Goal: Communication & Community: Answer question/provide support

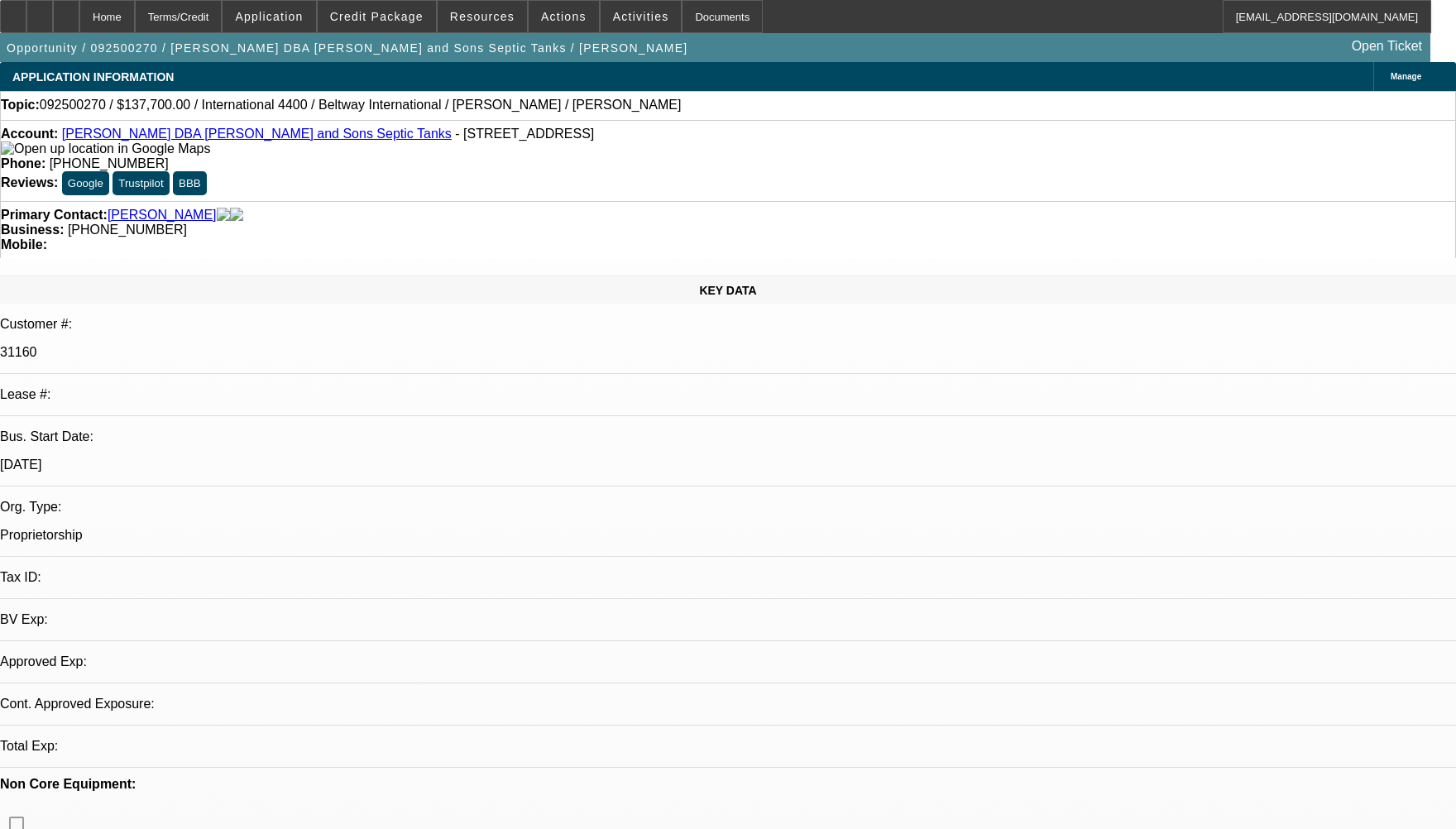
select select "0"
select select "2"
select select "0"
select select "6"
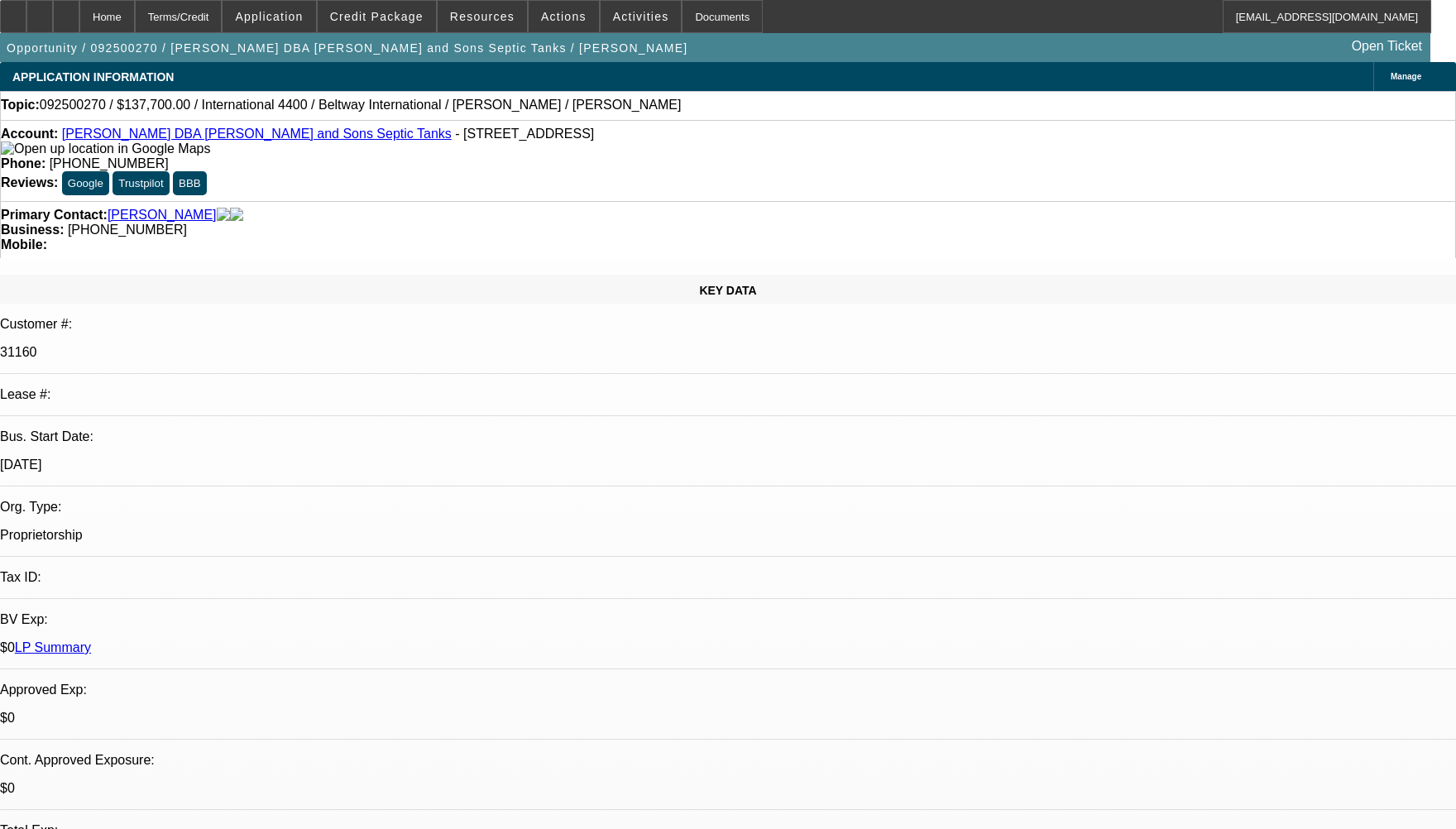
radio input "true"
type textarea "WE HAVE NOT COLLECTED ANY PAYMENT AT BEACON AS ITS A SOLD DEAL."
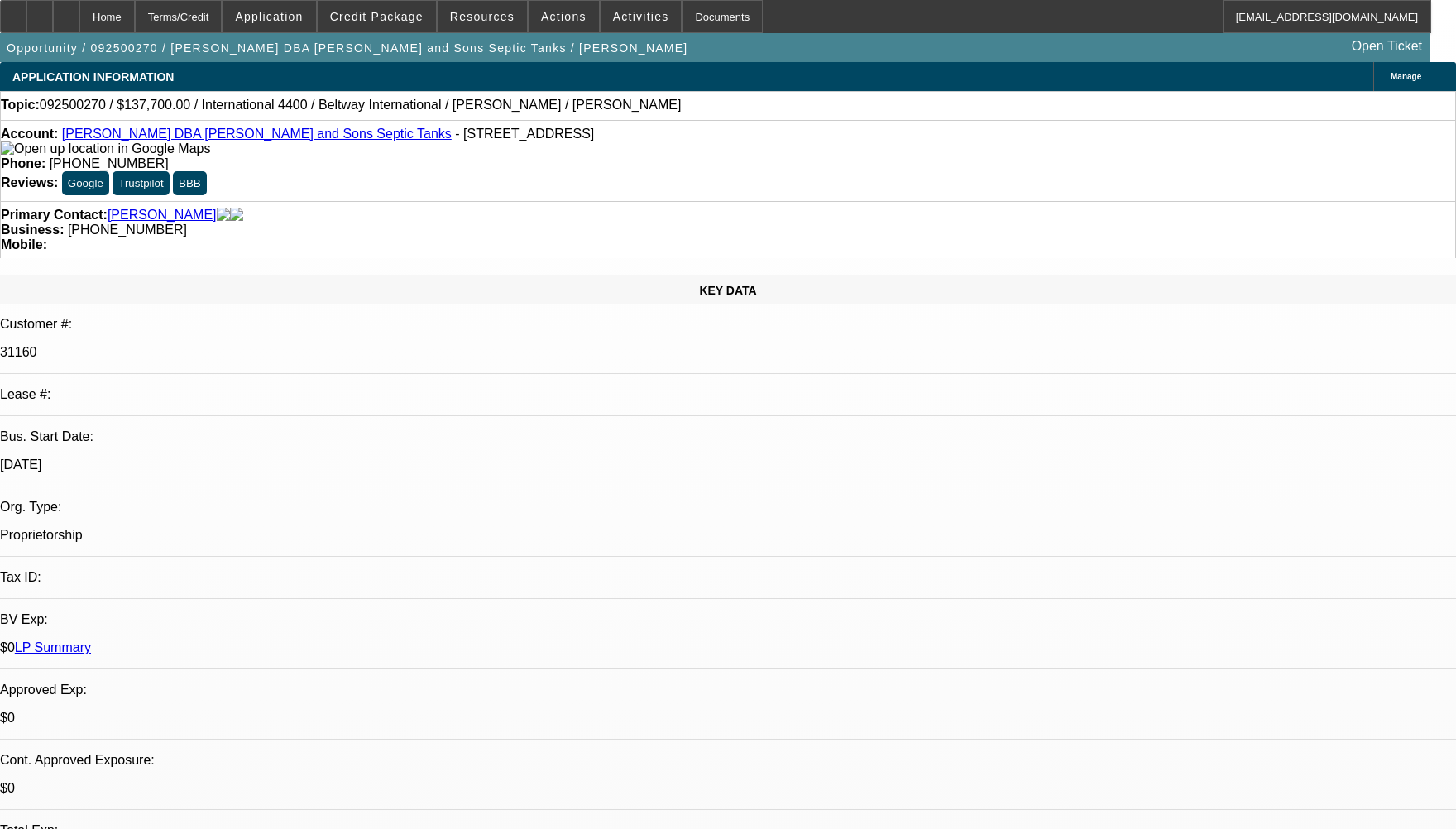
radio input "true"
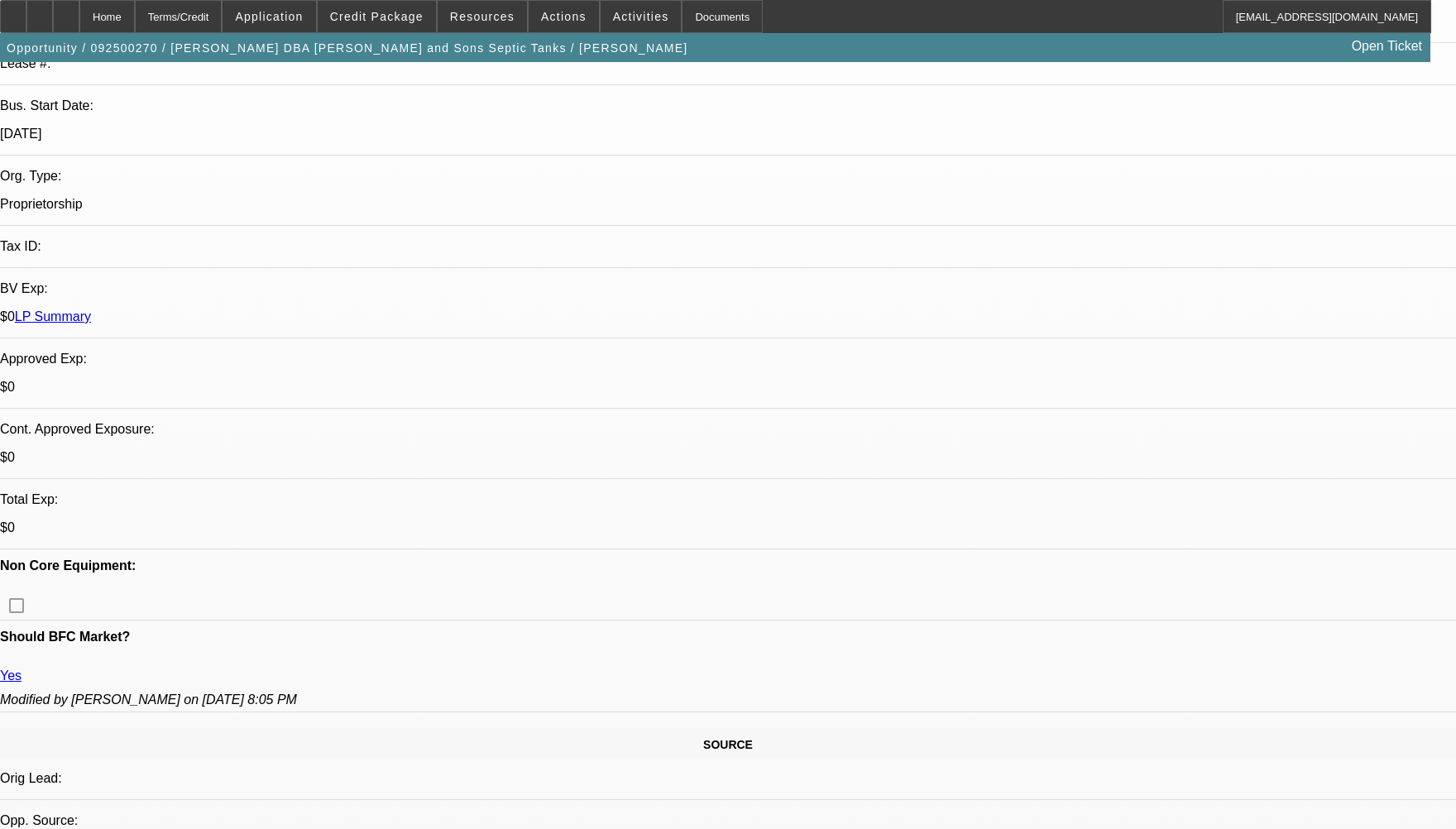
select select "0"
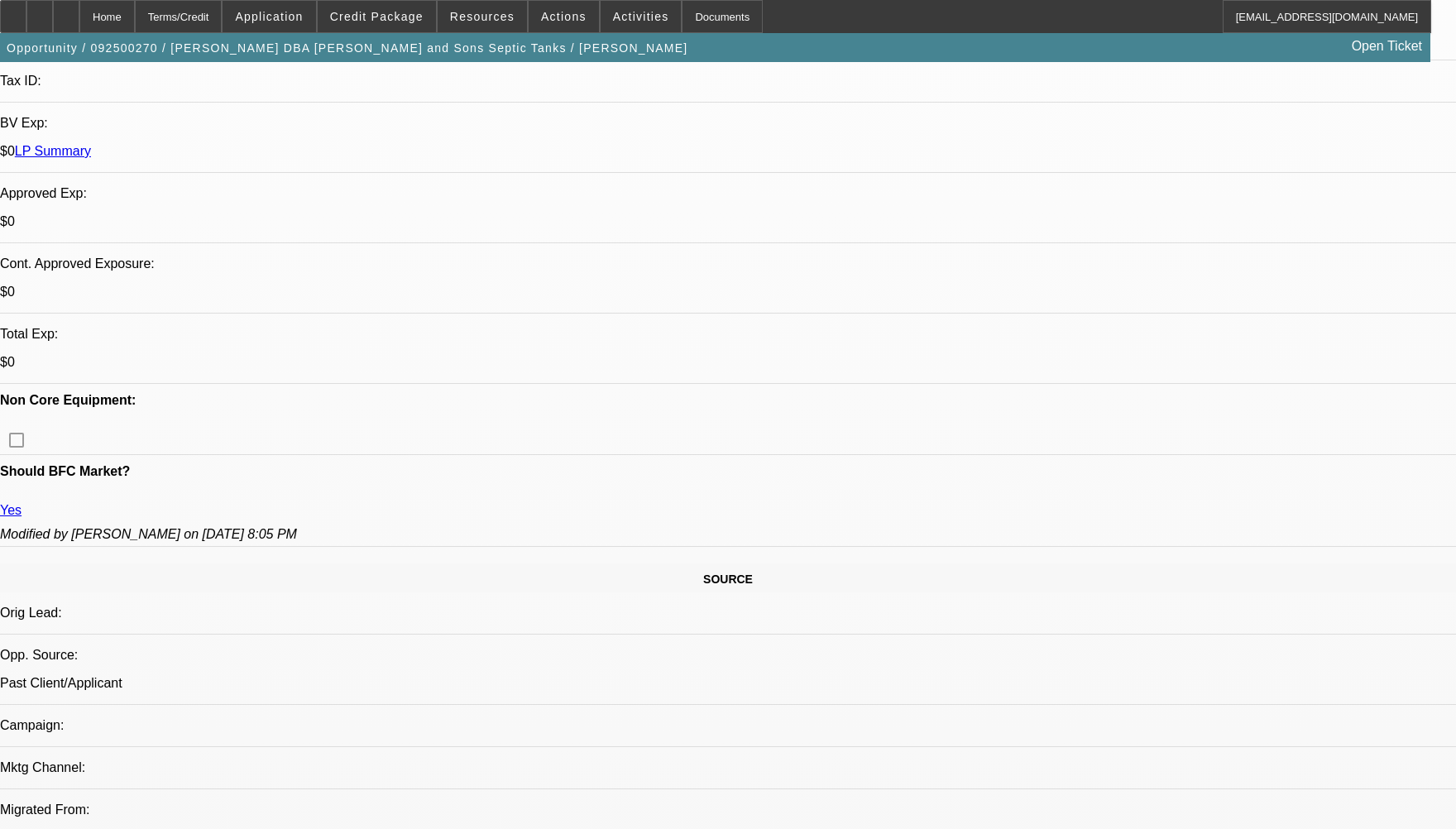
select select "1"
select select "2"
select select "6"
